Goal: Book appointment/travel/reservation

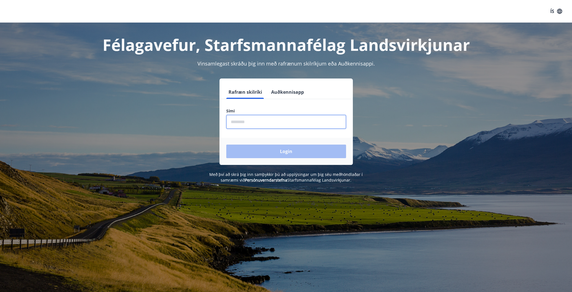
click at [284, 119] on input "phone" at bounding box center [286, 122] width 120 height 14
type input "********"
click at [292, 148] on button "Login" at bounding box center [286, 152] width 120 height 14
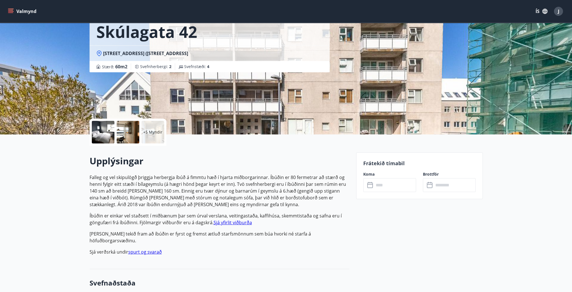
scroll to position [56, 0]
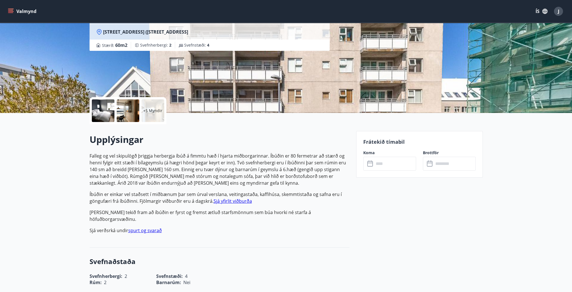
click at [398, 164] on input "text" at bounding box center [395, 164] width 42 height 14
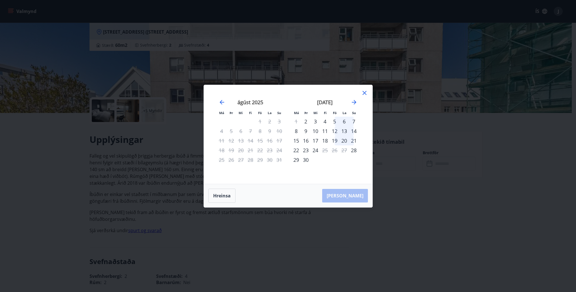
click at [258, 158] on div "29" at bounding box center [260, 160] width 10 height 10
click at [261, 159] on div "29" at bounding box center [260, 160] width 10 height 10
click at [354, 102] on icon "Move forward to switch to the next month." at bounding box center [354, 102] width 5 height 5
click at [260, 150] on div "26" at bounding box center [260, 150] width 10 height 10
click at [270, 150] on div "27" at bounding box center [270, 150] width 10 height 10
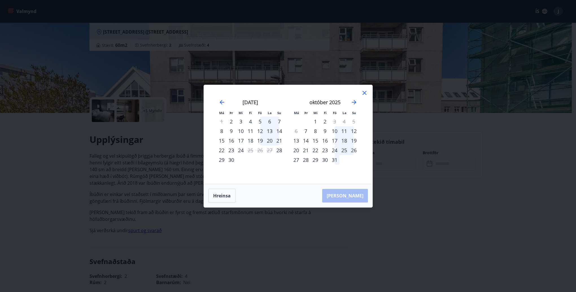
click at [258, 151] on div "26" at bounding box center [260, 150] width 10 height 10
click at [364, 95] on icon at bounding box center [364, 92] width 7 height 7
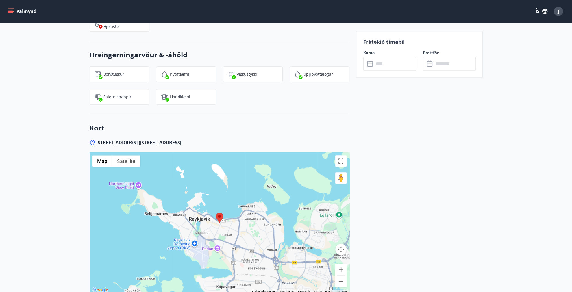
scroll to position [721, 0]
